Goal: Find specific page/section: Find specific page/section

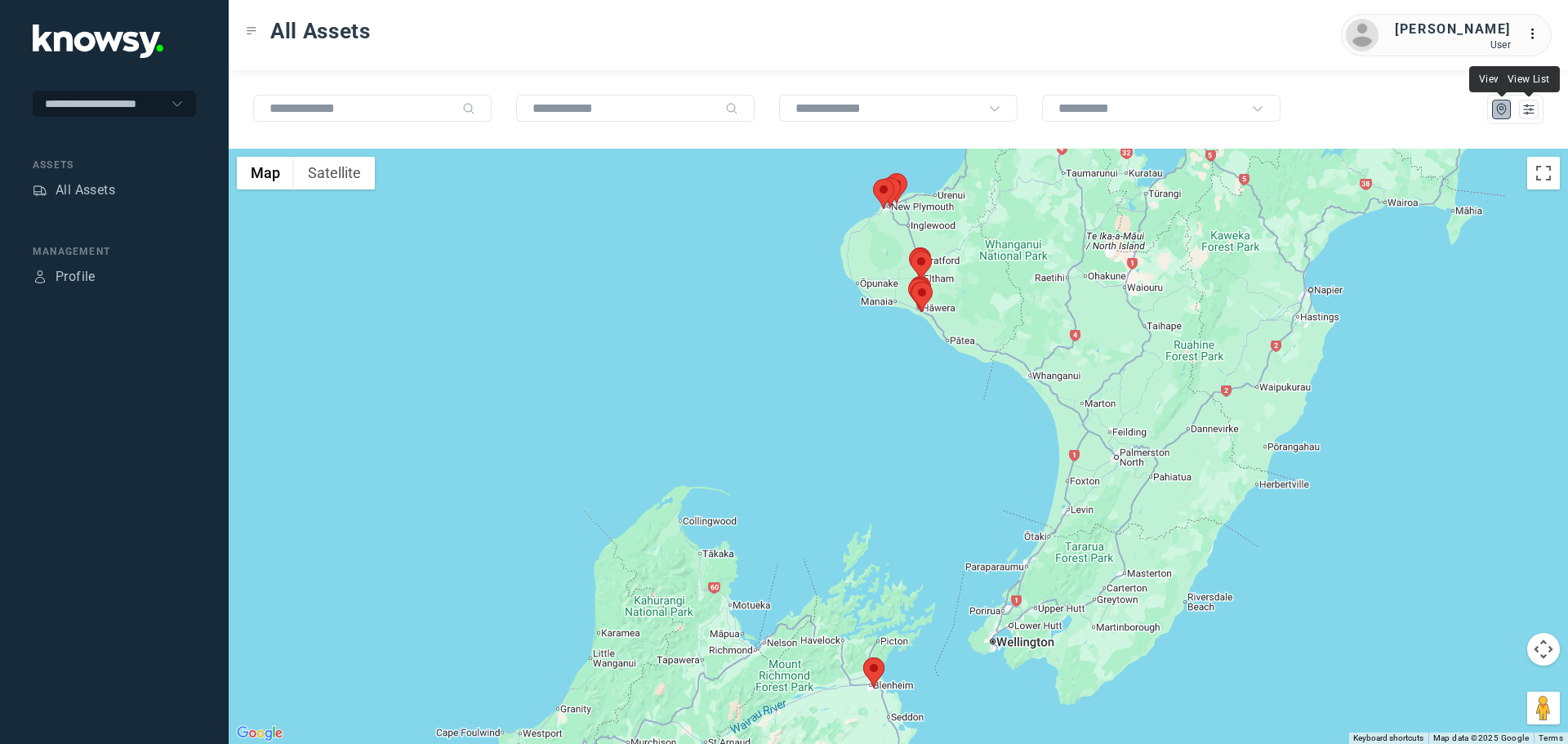
click at [1531, 121] on div at bounding box center [1516, 109] width 57 height 29
click at [1537, 109] on button at bounding box center [1529, 109] width 20 height 20
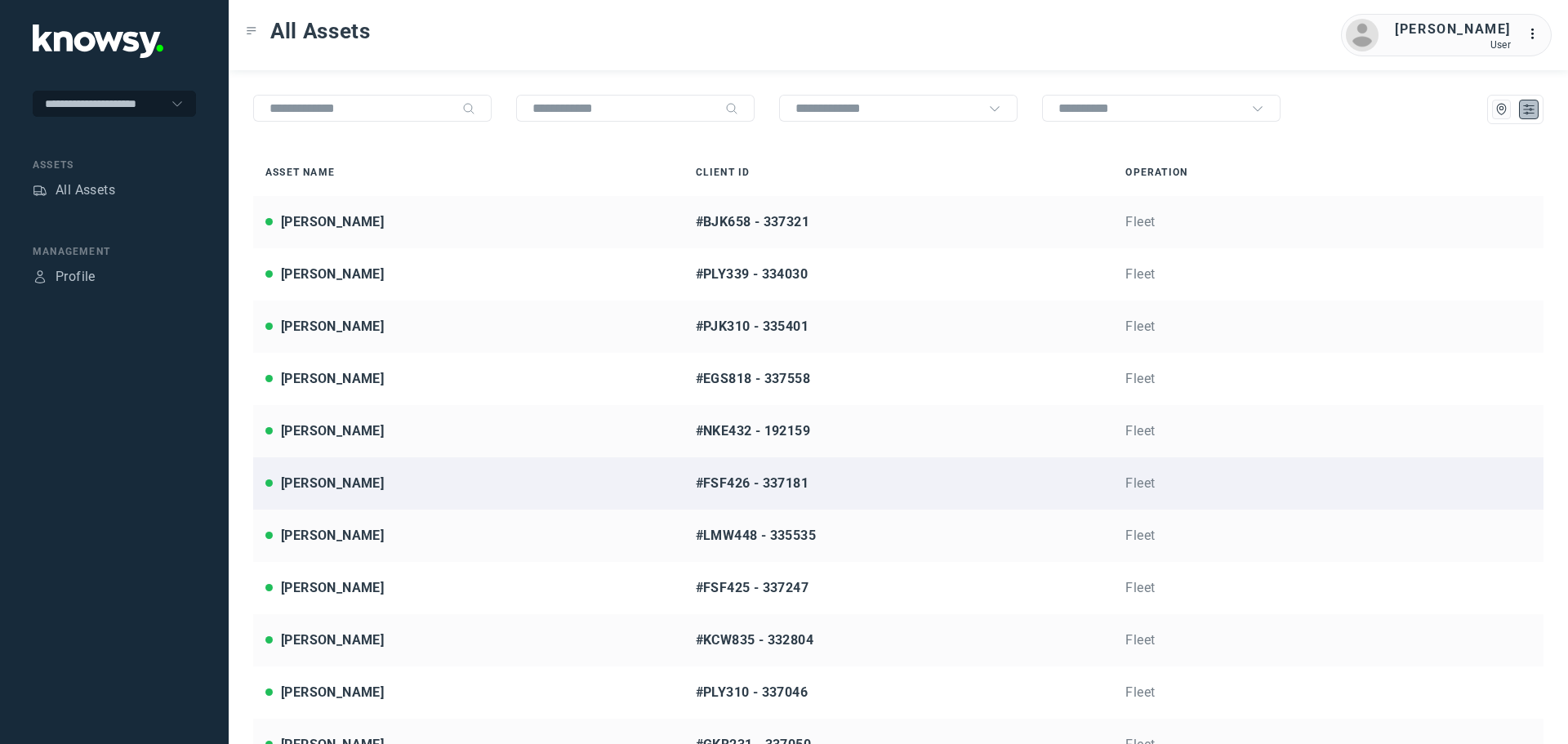
click at [388, 478] on div "[PERSON_NAME]" at bounding box center [468, 483] width 406 height 20
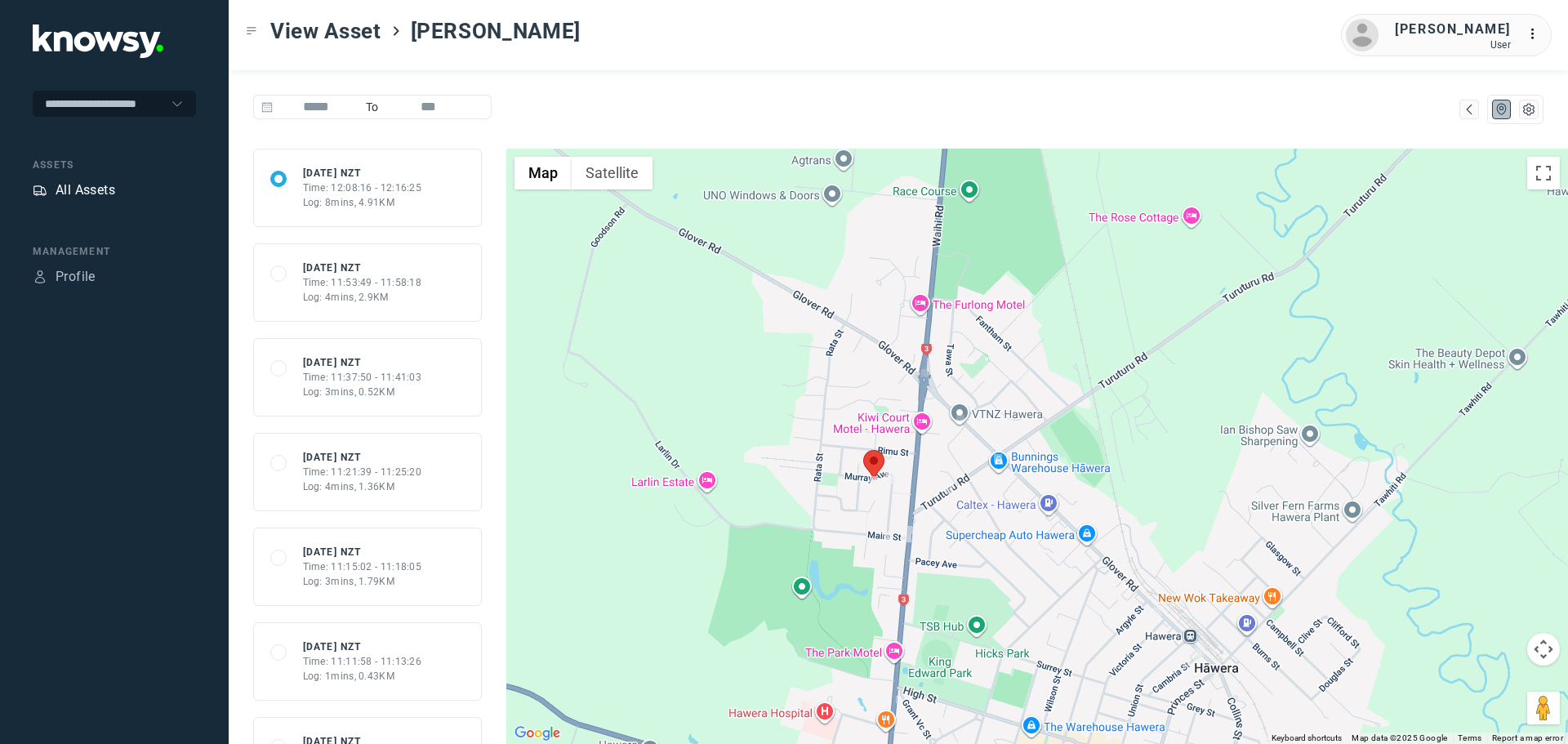
click at [106, 190] on div "All Assets" at bounding box center [85, 190] width 59 height 20
